Goal: Task Accomplishment & Management: Use online tool/utility

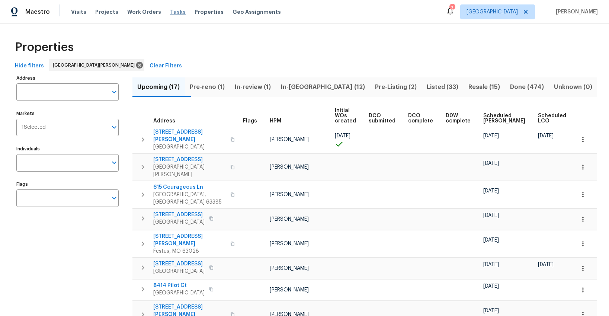
click at [170, 12] on span "Tasks" at bounding box center [178, 11] width 16 height 5
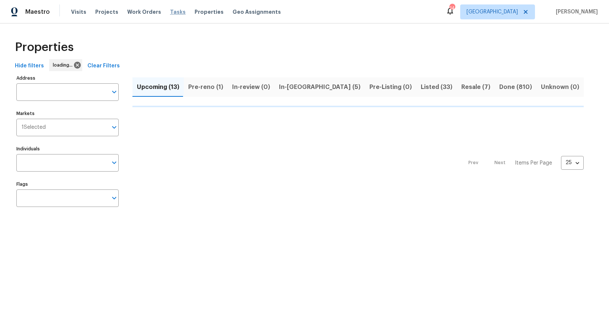
click at [170, 13] on span "Tasks" at bounding box center [178, 11] width 16 height 5
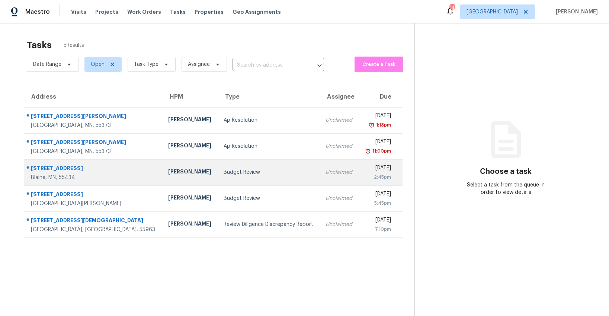
click at [224, 171] on div "Budget Review" at bounding box center [269, 172] width 90 height 7
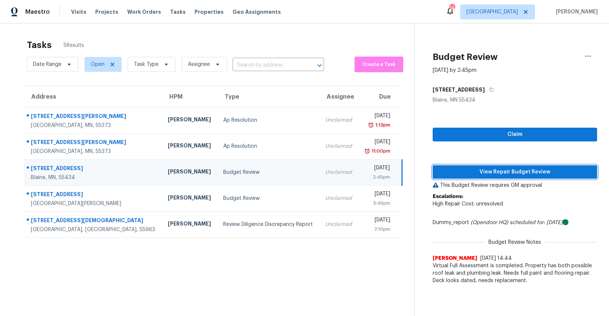
click at [478, 172] on span "View Repair Budget Review" at bounding box center [515, 171] width 153 height 9
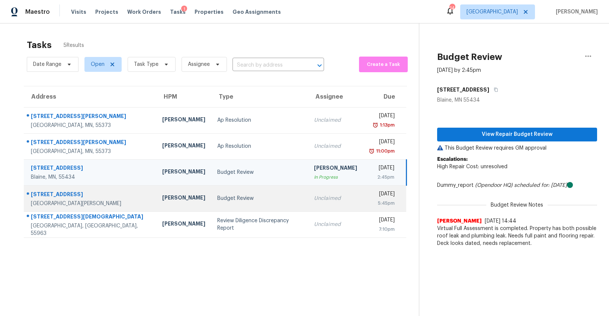
click at [217, 201] on div "Budget Review" at bounding box center [259, 198] width 85 height 7
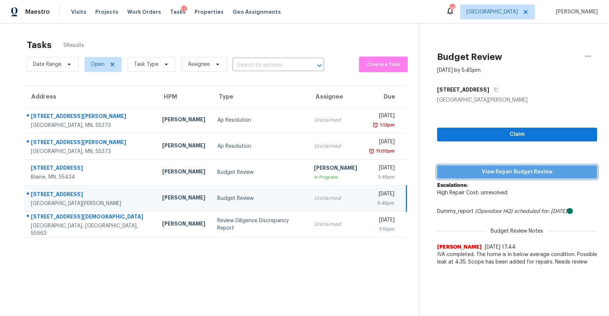
click at [485, 177] on button "View Repair Budget Review" at bounding box center [517, 172] width 160 height 14
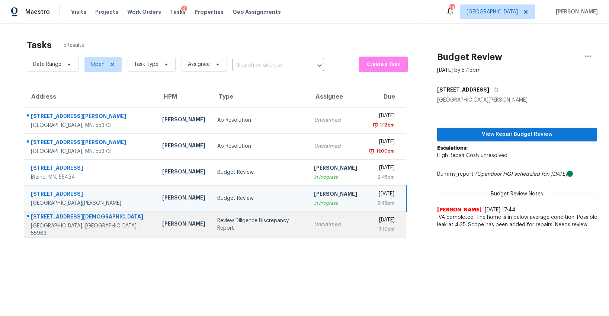
click at [230, 222] on div "Review Diligence Discrepancy Report" at bounding box center [259, 224] width 85 height 15
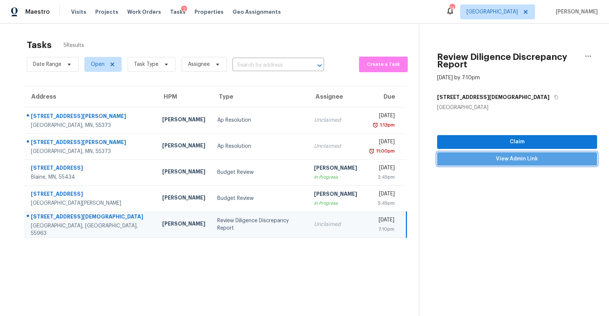
click at [465, 157] on span "View Admin Link" at bounding box center [517, 158] width 148 height 9
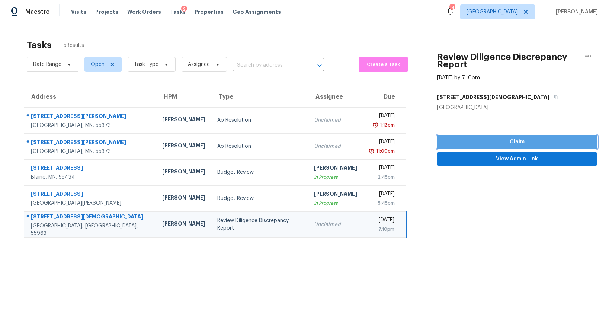
click at [522, 140] on span "Claim" at bounding box center [517, 141] width 148 height 9
